Goal: Communication & Community: Answer question/provide support

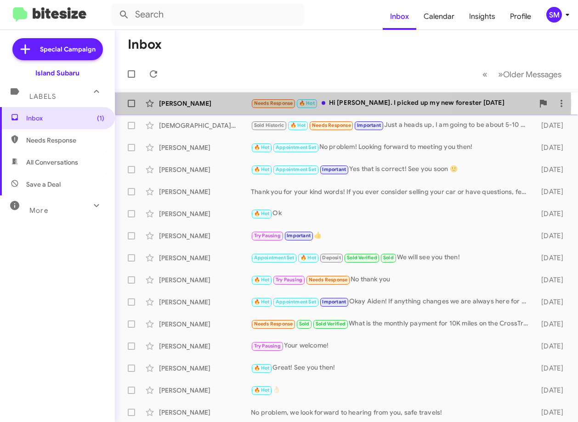
click at [219, 101] on div "[PERSON_NAME]" at bounding box center [205, 103] width 92 height 9
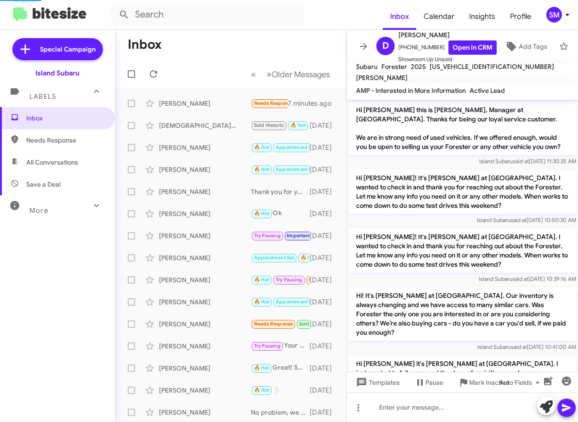
scroll to position [281, 0]
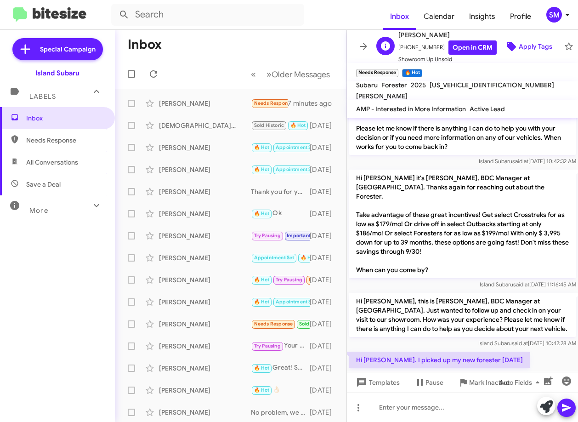
click at [528, 44] on span "Apply Tags" at bounding box center [535, 46] width 34 height 17
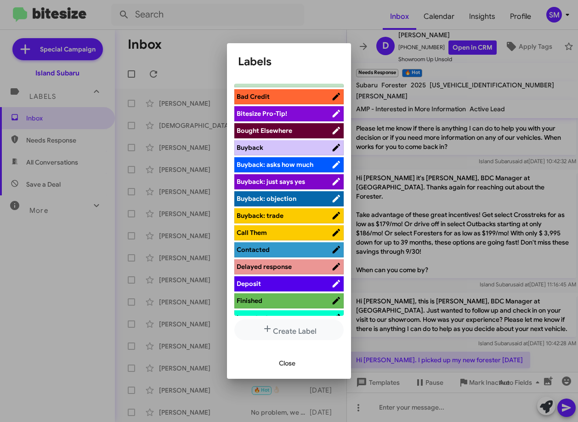
scroll to position [92, 0]
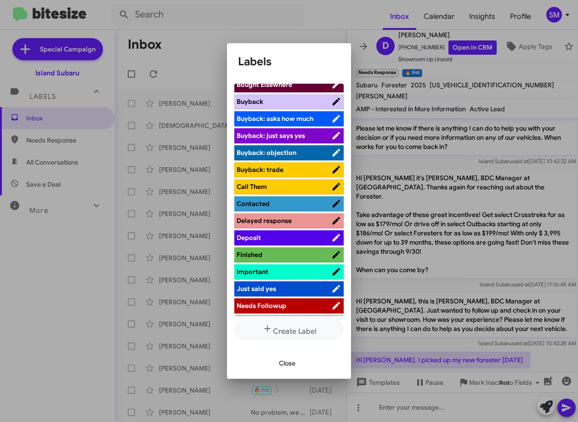
click at [287, 259] on span "Finished" at bounding box center [283, 254] width 95 height 9
click at [320, 252] on icon at bounding box center [324, 254] width 9 height 11
click at [288, 237] on span "Deposit" at bounding box center [283, 237] width 95 height 9
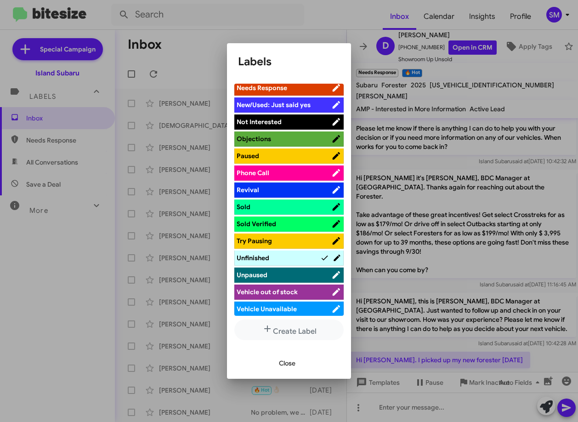
scroll to position [329, 0]
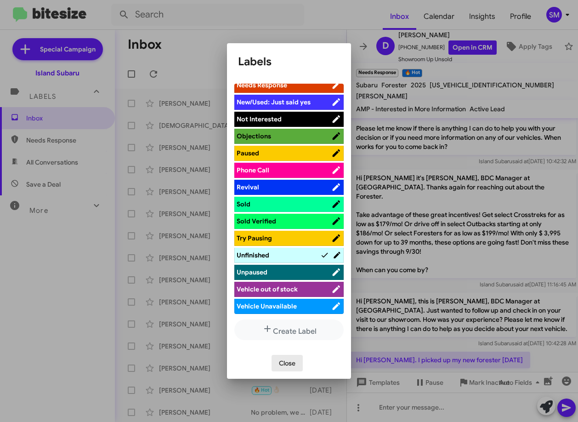
click at [294, 365] on span "Close" at bounding box center [287, 362] width 17 height 17
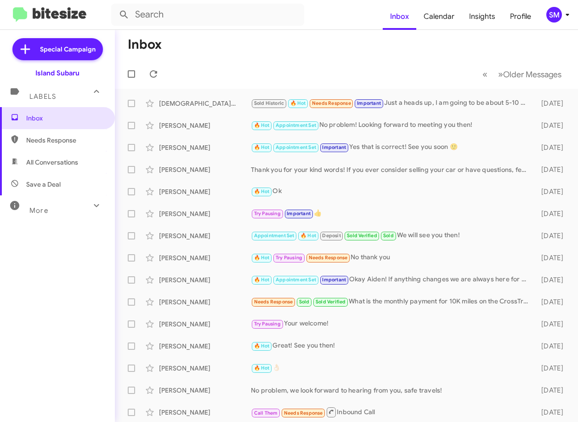
click at [76, 202] on div "More" at bounding box center [48, 206] width 82 height 17
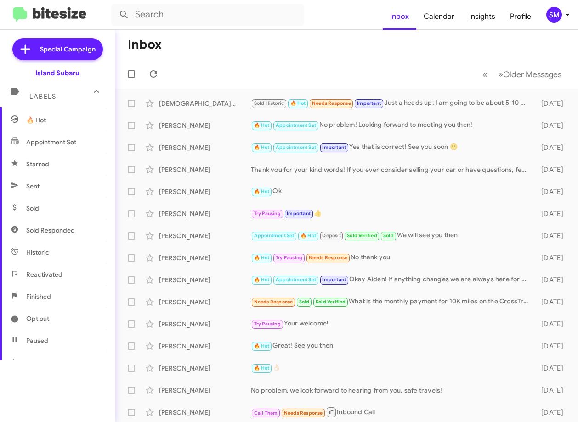
scroll to position [180, 0]
click at [69, 157] on span "Sold" at bounding box center [57, 165] width 115 height 22
type input "in:sold"
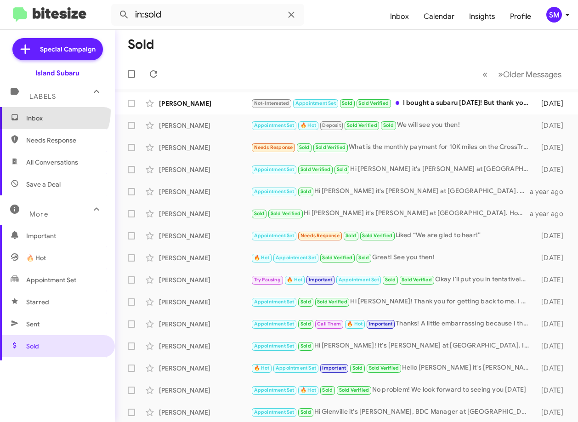
click at [53, 111] on span "Inbox" at bounding box center [57, 118] width 115 height 22
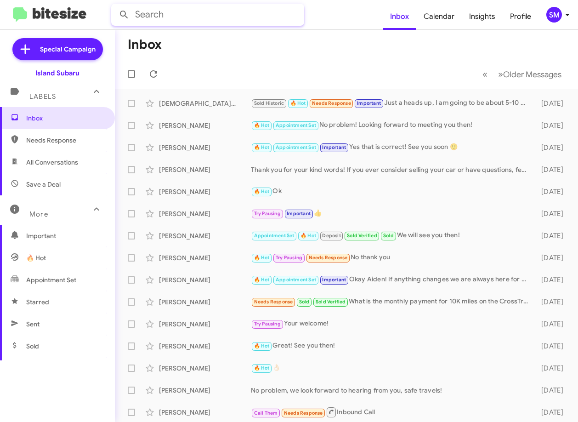
click at [172, 12] on input "text" at bounding box center [207, 15] width 193 height 22
click at [115, 6] on button at bounding box center [124, 15] width 18 height 18
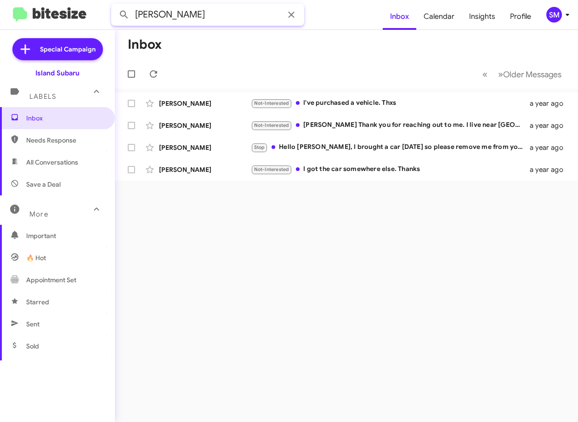
click at [220, 15] on input "[PERSON_NAME]" at bounding box center [207, 15] width 193 height 22
click at [115, 6] on button at bounding box center [124, 15] width 18 height 18
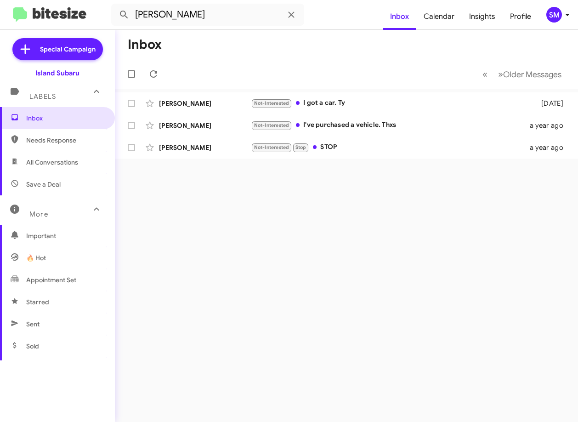
click at [59, 98] on div "Labels" at bounding box center [48, 92] width 82 height 17
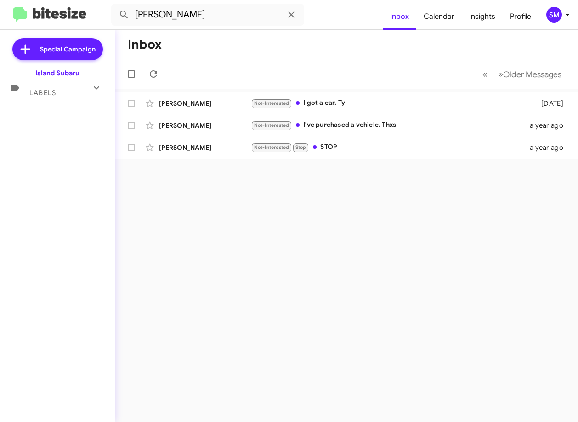
click at [59, 99] on mat-expansion-panel-header "Labels" at bounding box center [57, 89] width 115 height 22
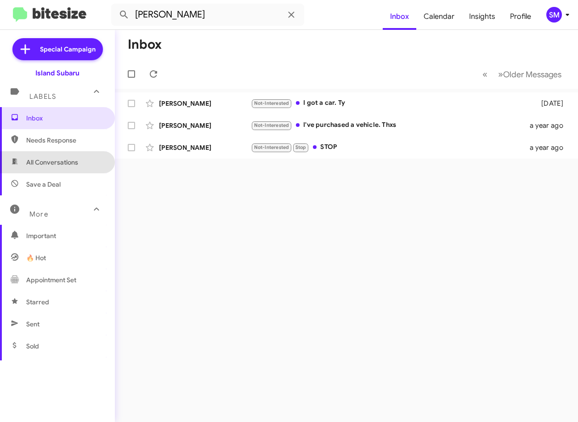
click at [72, 171] on span "All Conversations" at bounding box center [57, 162] width 115 height 22
type input "in:all-conversations"
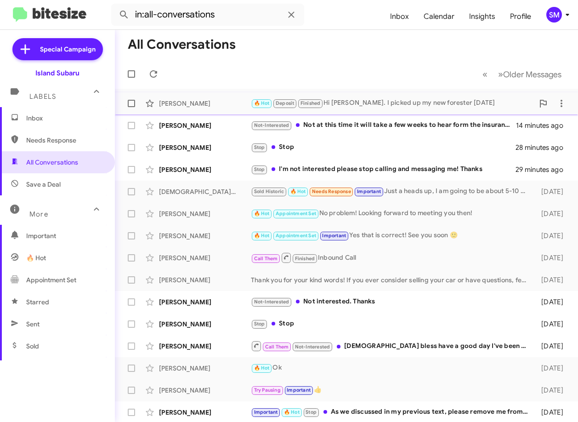
click at [236, 104] on div "[PERSON_NAME]" at bounding box center [205, 103] width 92 height 9
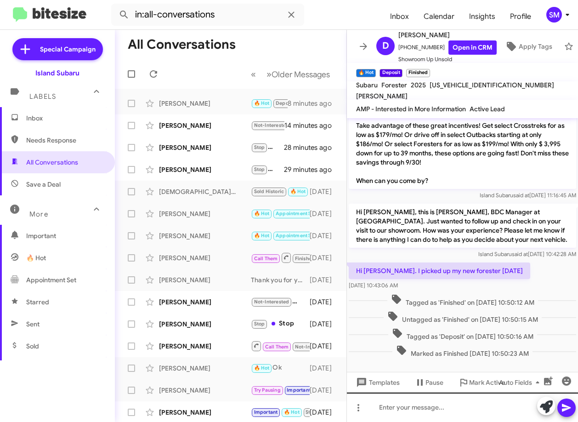
scroll to position [377, 0]
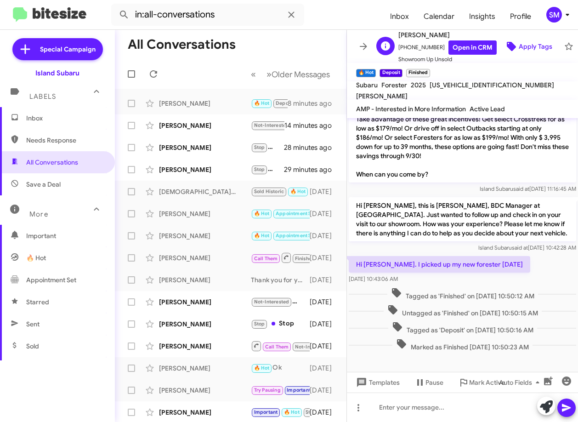
click at [532, 38] on span "Apply Tags" at bounding box center [535, 46] width 34 height 17
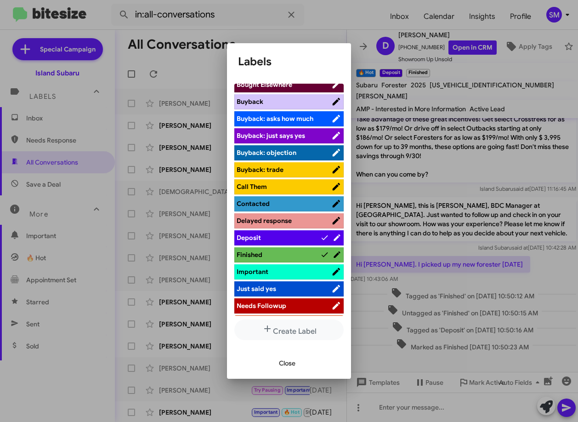
scroll to position [138, 0]
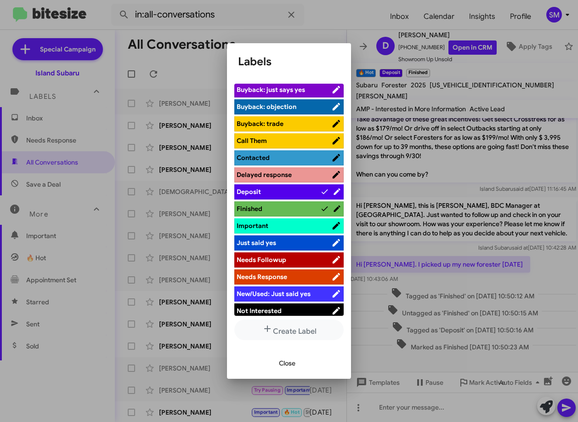
click at [321, 208] on icon at bounding box center [324, 208] width 6 height 5
click at [291, 362] on span "Close" at bounding box center [287, 362] width 17 height 17
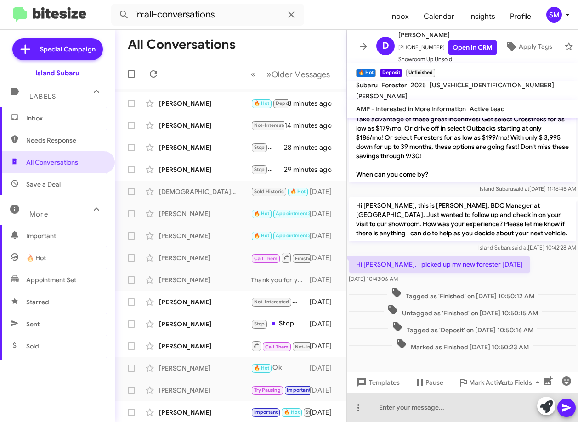
click at [438, 405] on div at bounding box center [462, 406] width 231 height 29
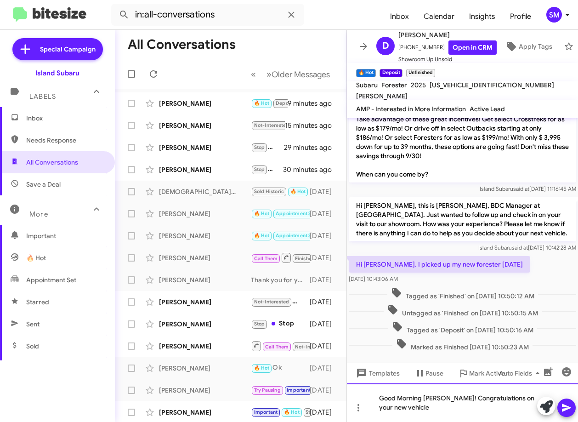
click at [450, 407] on div "Good Morning [PERSON_NAME]! Congratulations on your new vehicle" at bounding box center [462, 402] width 231 height 39
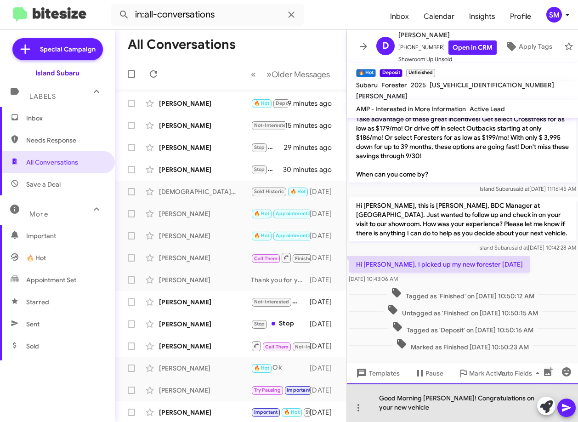
click at [450, 408] on div "Good Morning [PERSON_NAME]! Congratulations on your new vehicle" at bounding box center [462, 402] width 231 height 39
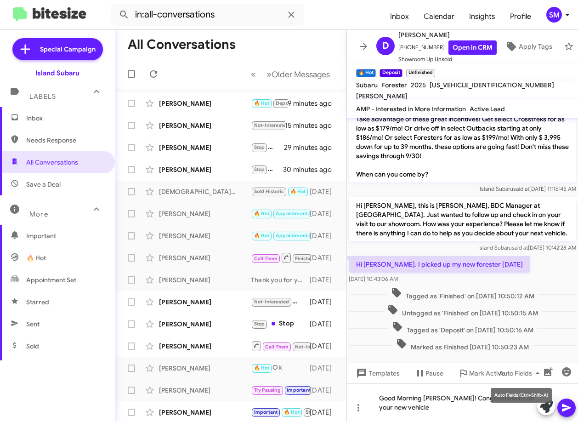
click at [547, 406] on mat-tooltip-component "Auto Fields (Ctrl+Shift+A)" at bounding box center [521, 395] width 74 height 28
click at [433, 415] on div "Good Morning [PERSON_NAME]! Congratulations on your new vehicle" at bounding box center [462, 402] width 231 height 39
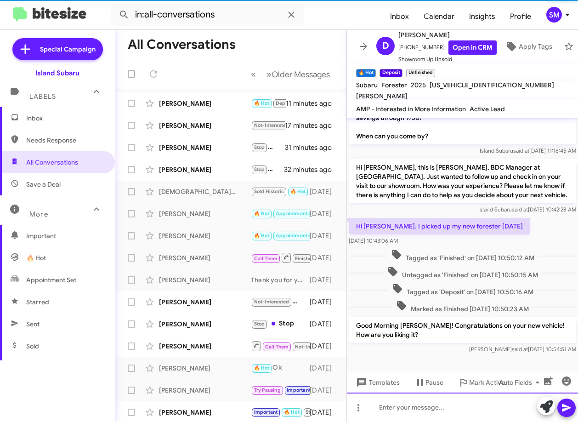
scroll to position [419, 0]
